Goal: Navigation & Orientation: Find specific page/section

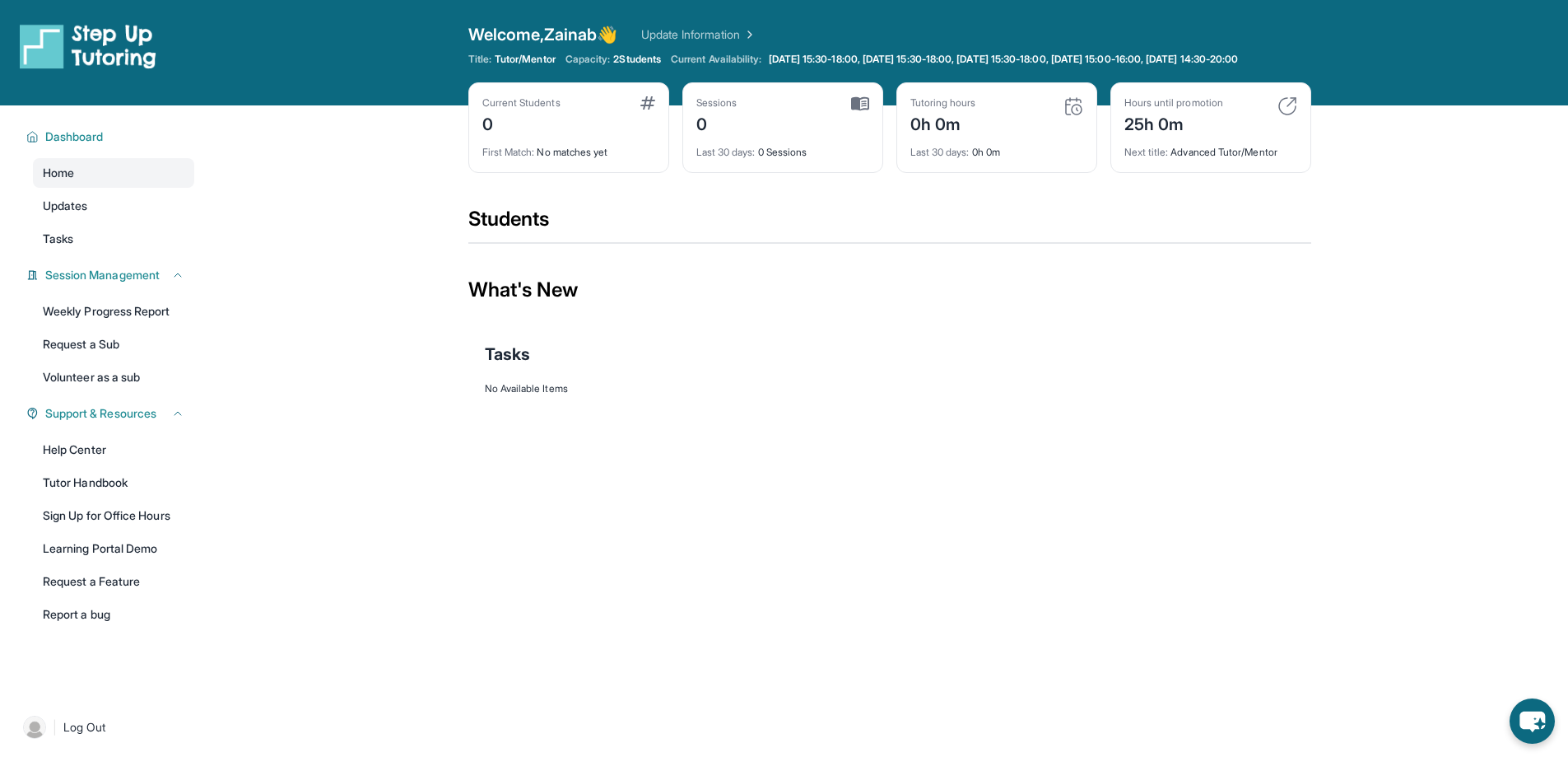
click at [635, 54] on span "2 Students" at bounding box center [637, 59] width 48 height 13
click at [694, 39] on link "Update Information" at bounding box center [699, 35] width 115 height 16
click at [83, 214] on span "Updates" at bounding box center [66, 206] width 46 height 16
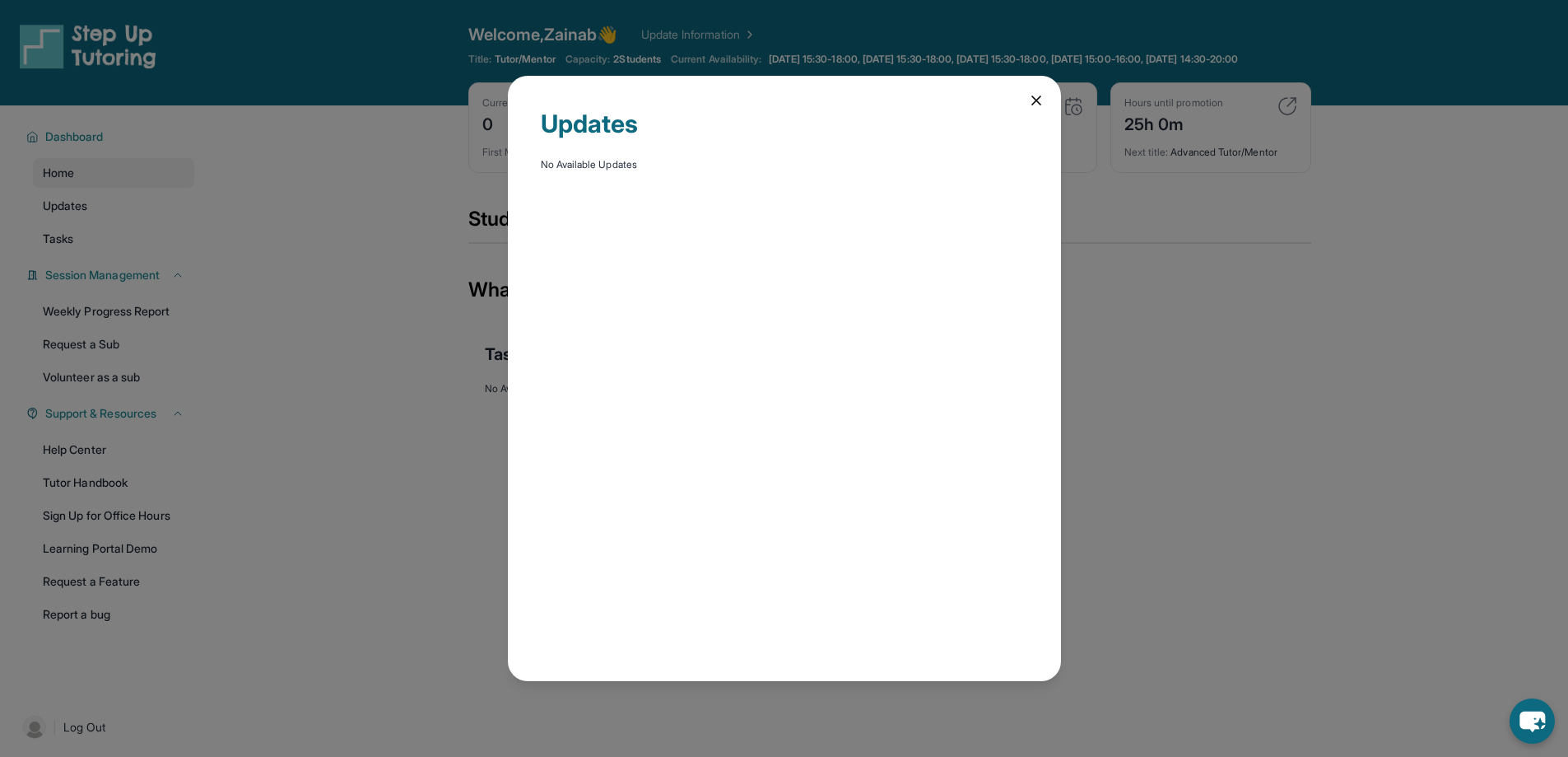
drag, startPoint x: 1041, startPoint y: 104, endPoint x: 631, endPoint y: 163, distance: 414.2
click at [1040, 104] on icon at bounding box center [1036, 101] width 16 height 16
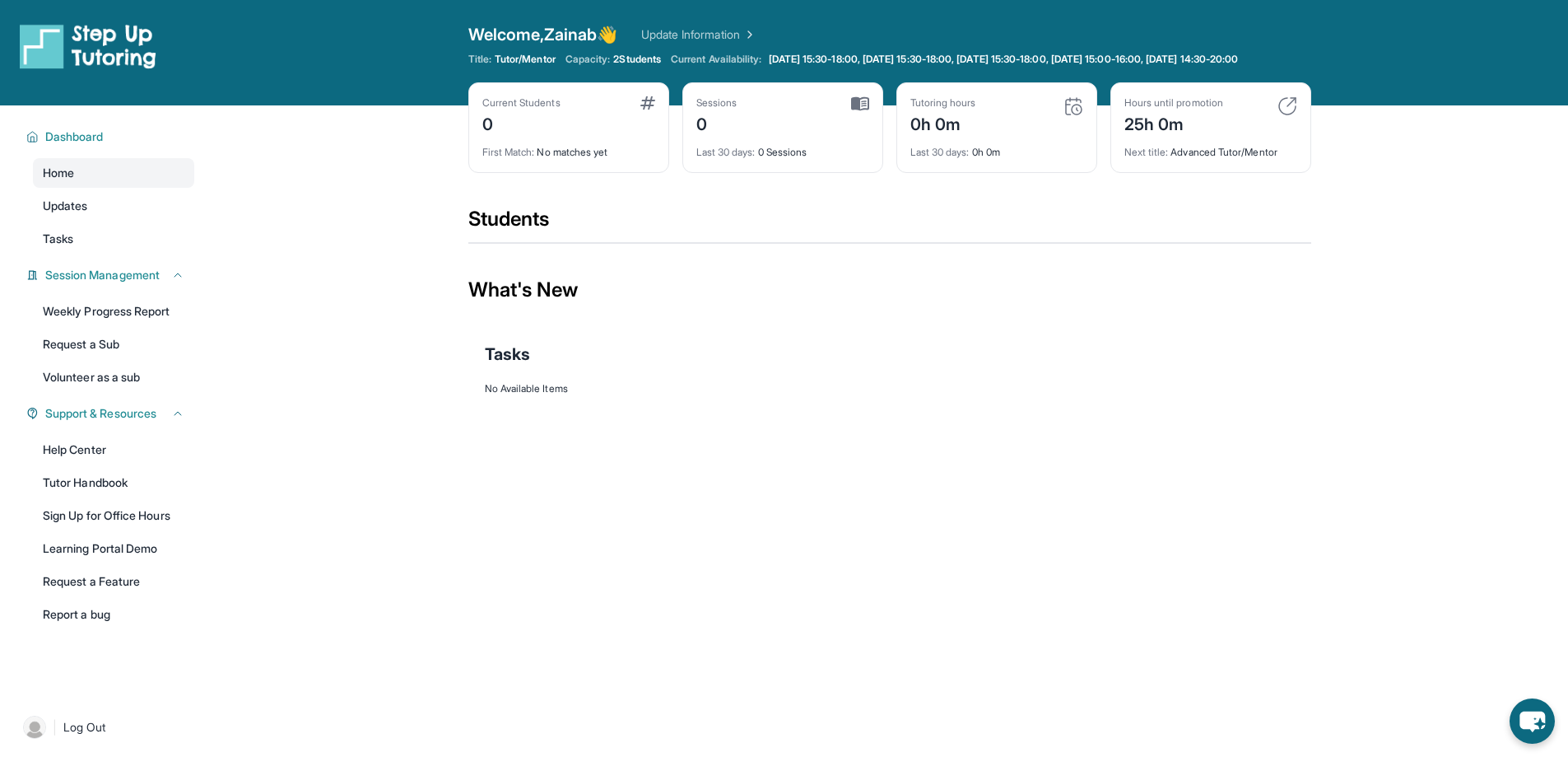
click at [218, 704] on div "Open sidebar Welcome, Zainab 👋 Update Information Title: Tutor/Mentor Capacity:…" at bounding box center [784, 378] width 1568 height 757
click at [70, 735] on span "Log Out" at bounding box center [84, 727] width 43 height 16
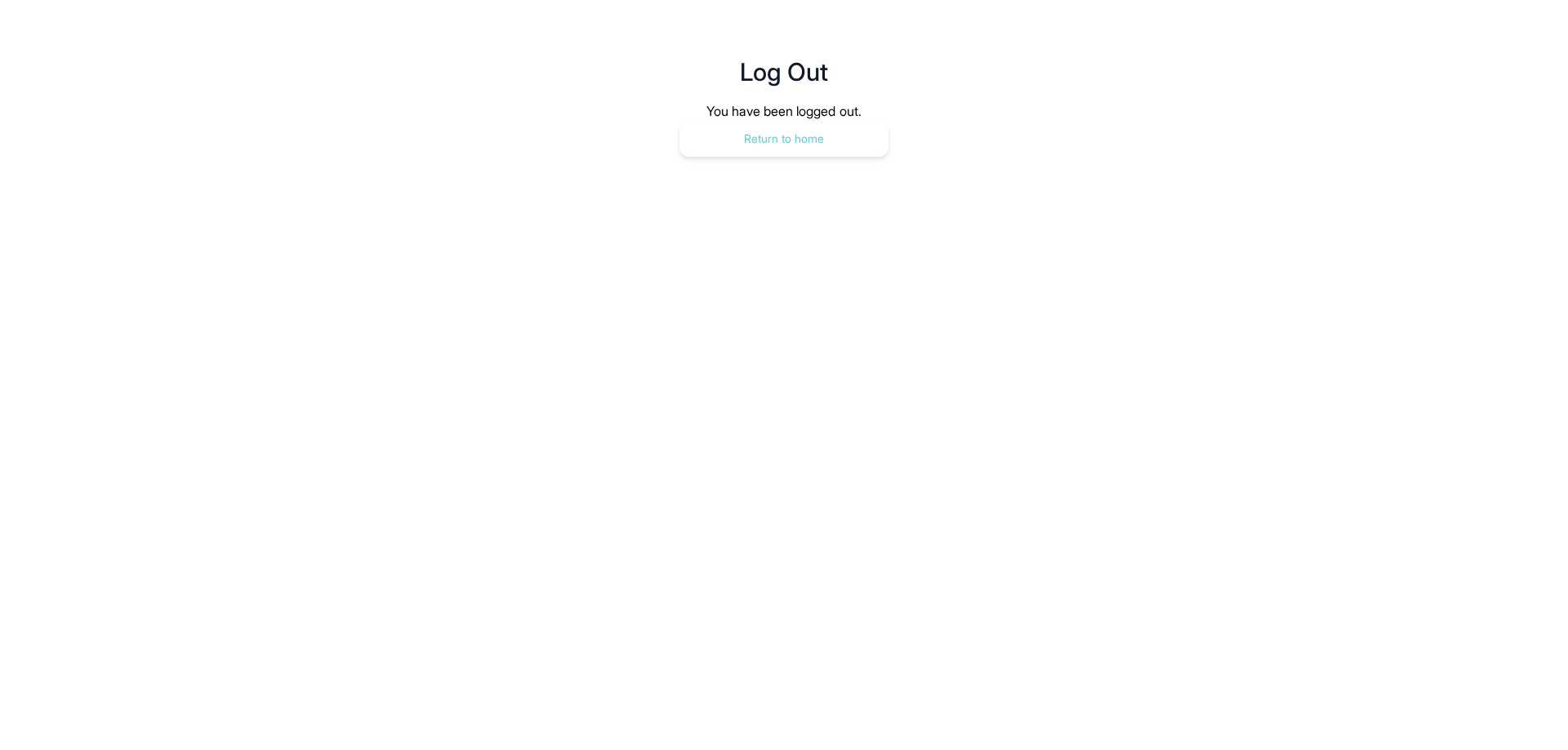
click at [786, 139] on button "Return to home" at bounding box center [783, 139] width 209 height 36
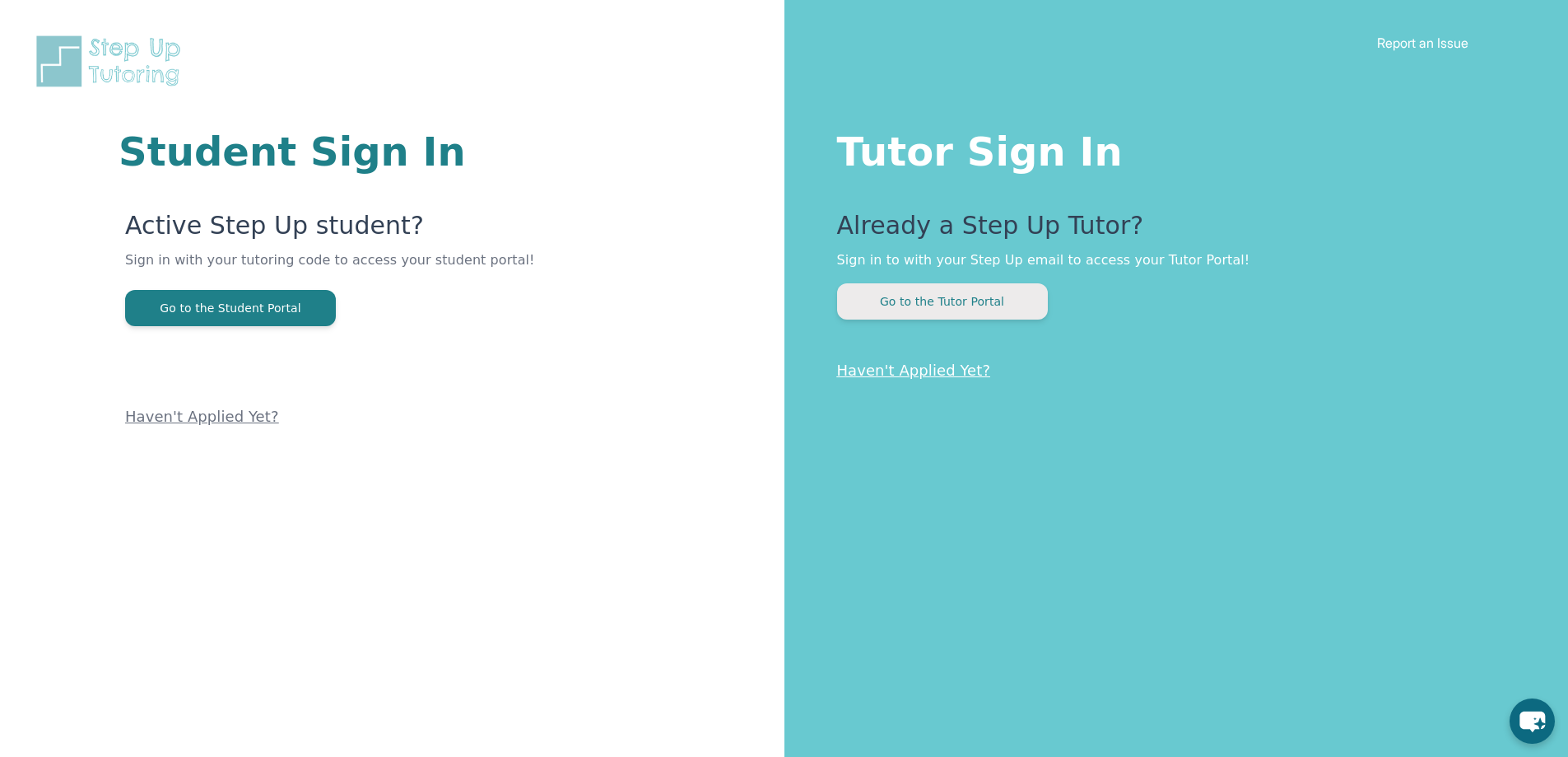
click at [952, 304] on button "Go to the Tutor Portal" at bounding box center [942, 302] width 211 height 37
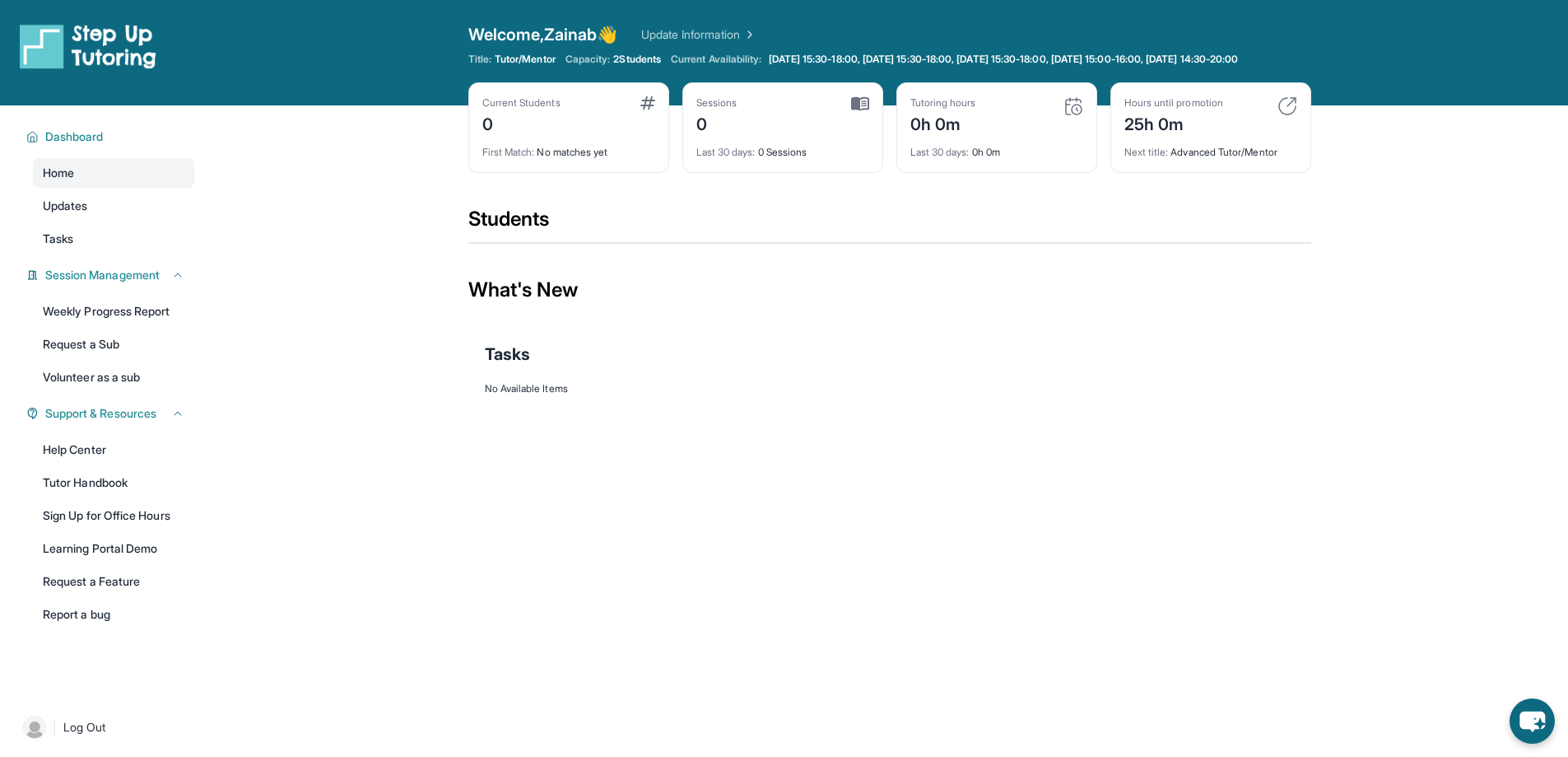
click at [587, 159] on div "First Match : No matches yet" at bounding box center [568, 147] width 173 height 23
click at [100, 326] on link "Weekly Progress Report" at bounding box center [113, 311] width 162 height 29
click at [129, 625] on link "Report a bug" at bounding box center [113, 614] width 162 height 29
